Goal: Task Accomplishment & Management: Use online tool/utility

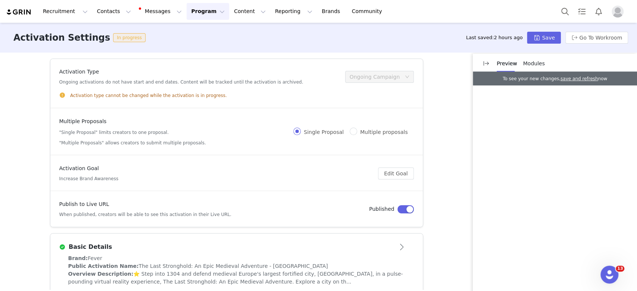
click at [187, 12] on button "Program Program" at bounding box center [208, 11] width 43 height 17
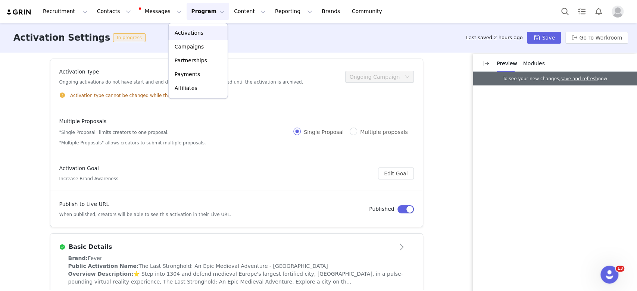
click at [194, 32] on p "Activations" at bounding box center [189, 33] width 29 height 8
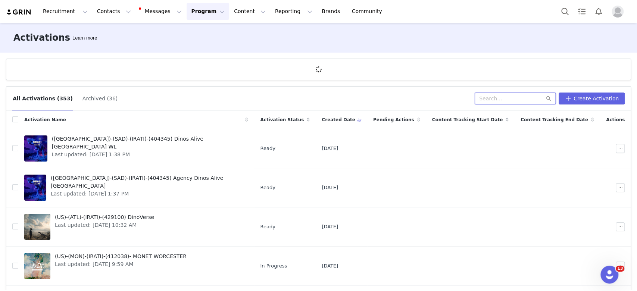
click at [490, 100] on input "text" at bounding box center [515, 99] width 81 height 12
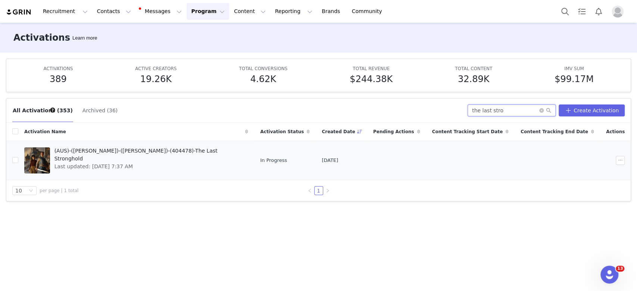
type input "the last stro"
click at [146, 163] on span "Last updated: [DATE] 7:37 AM" at bounding box center [150, 167] width 190 height 8
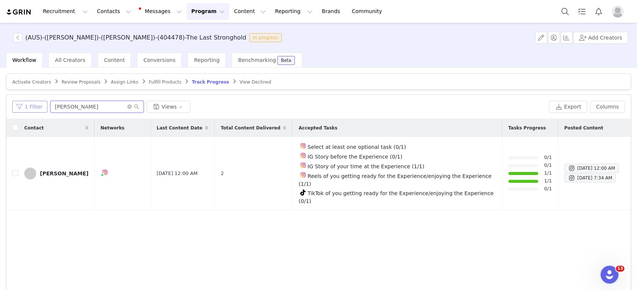
drag, startPoint x: 98, startPoint y: 105, endPoint x: 25, endPoint y: 106, distance: 72.8
click at [25, 106] on div "1 Filter [PERSON_NAME] Views" at bounding box center [279, 107] width 534 height 12
click at [114, 80] on span "Assign Links" at bounding box center [125, 82] width 28 height 5
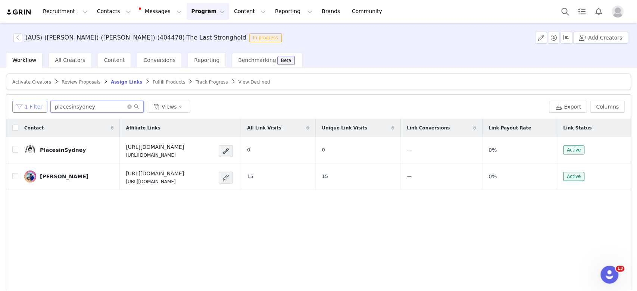
drag, startPoint x: 96, startPoint y: 105, endPoint x: 33, endPoint y: 104, distance: 63.1
click at [33, 104] on div "1 Filter placesinsydney Views" at bounding box center [279, 107] width 534 height 12
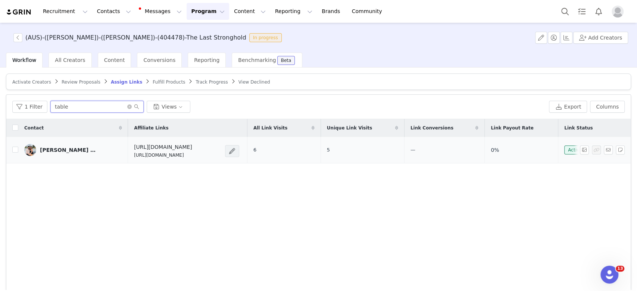
type input "table"
click at [236, 148] on span at bounding box center [232, 151] width 7 height 9
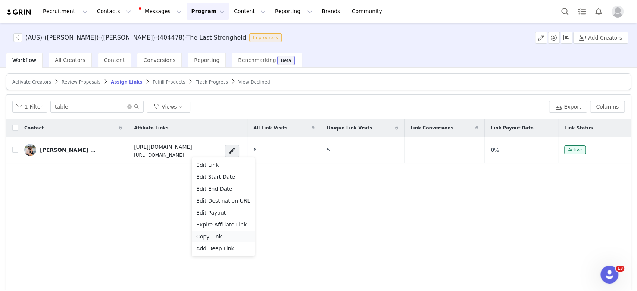
click at [212, 236] on span "Copy Link" at bounding box center [209, 237] width 26 height 8
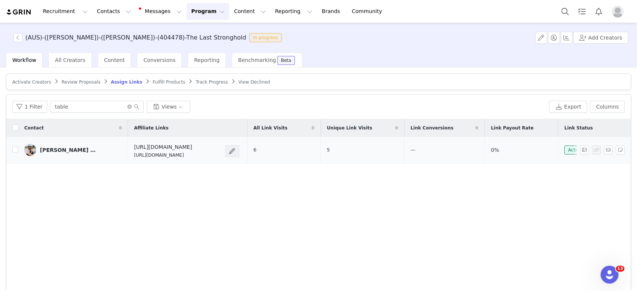
click at [236, 152] on span at bounding box center [232, 151] width 7 height 9
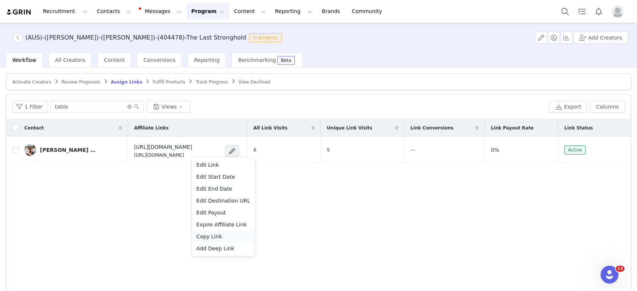
click at [211, 235] on span "Copy Link" at bounding box center [209, 237] width 26 height 8
